Goal: Task Accomplishment & Management: Manage account settings

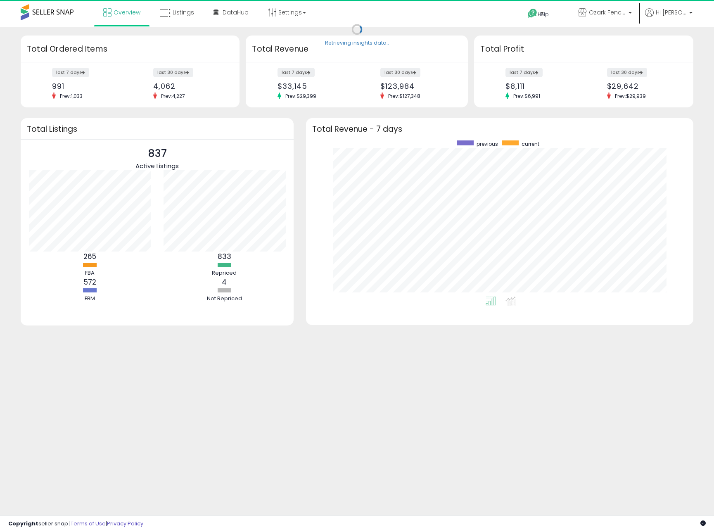
scroll to position [156, 371]
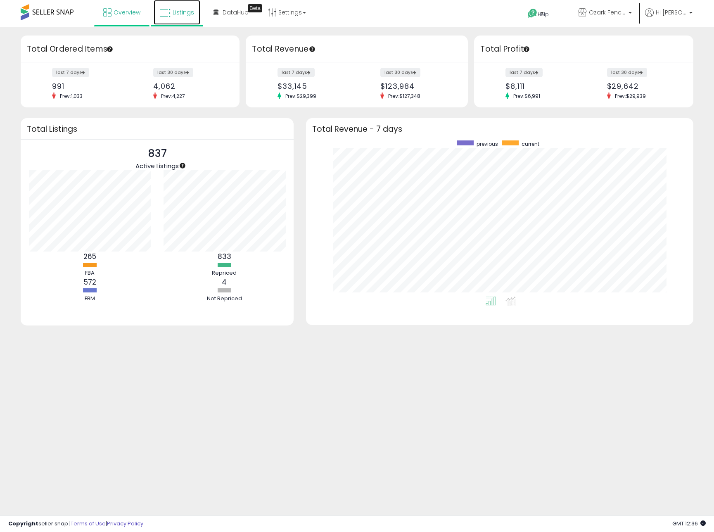
click at [185, 14] on span "Listings" at bounding box center [183, 12] width 21 height 8
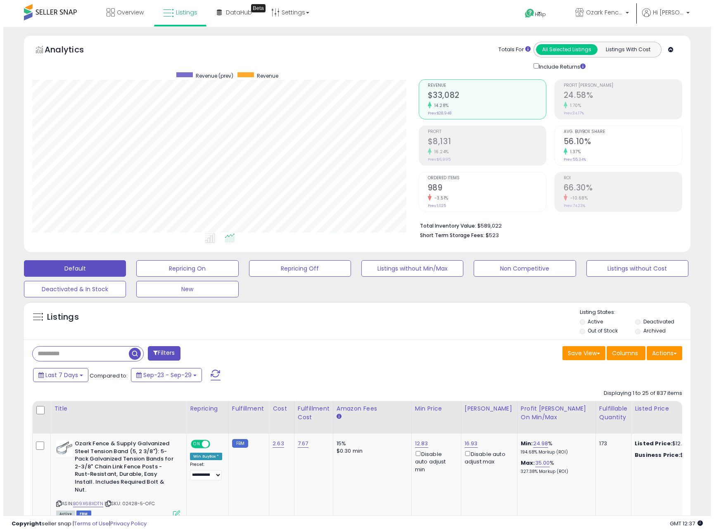
scroll to position [169, 386]
click at [593, 332] on label "Out of Stock" at bounding box center [599, 330] width 30 height 7
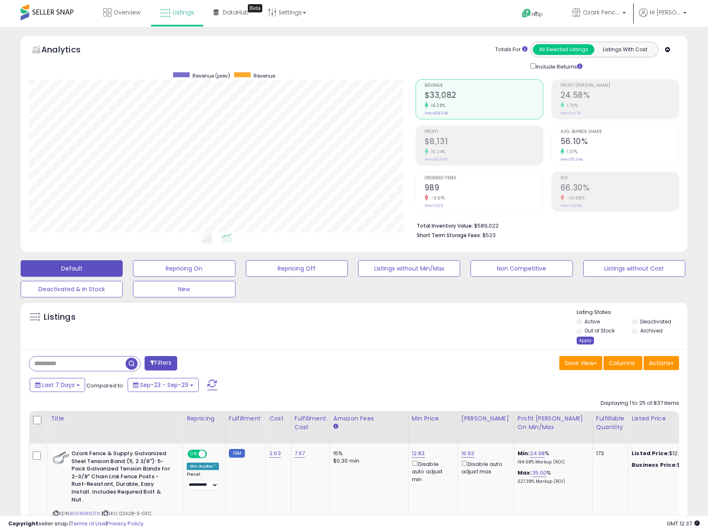
click at [585, 342] on div "Apply" at bounding box center [585, 341] width 17 height 8
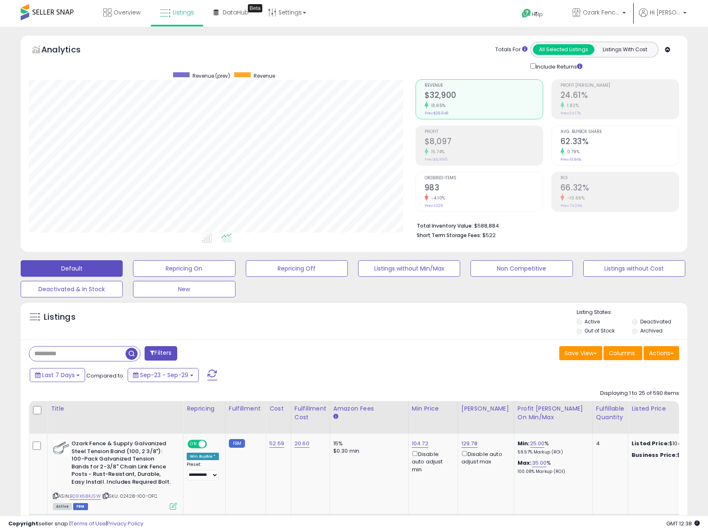
click at [470, 16] on div "Help Contact Support Search Knowledge Hub Request a Feature Hi Joe" at bounding box center [578, 17] width 234 height 35
